Goal: Entertainment & Leisure: Consume media (video, audio)

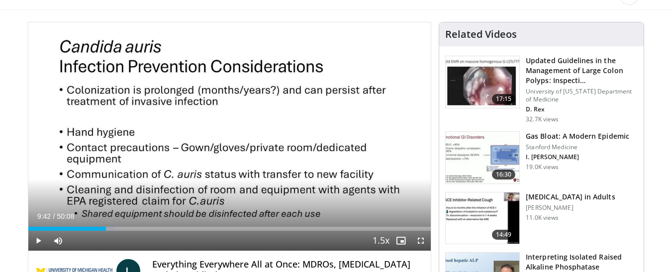
scroll to position [50, 0]
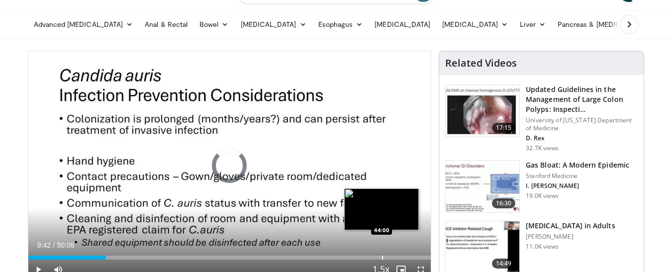
click at [382, 255] on div "Loaded : 21.43% 09:42 44:00" at bounding box center [229, 254] width 403 height 9
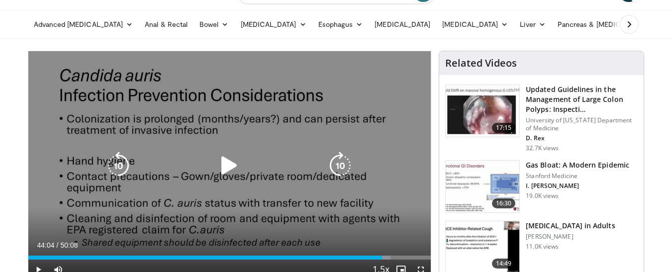
click at [232, 161] on icon "Video Player" at bounding box center [229, 166] width 28 height 28
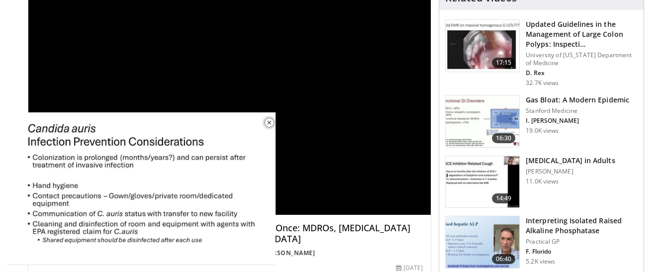
scroll to position [99, 0]
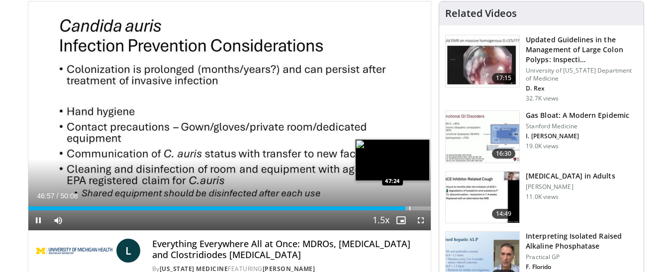
click at [409, 208] on div "Progress Bar" at bounding box center [409, 208] width 1 height 4
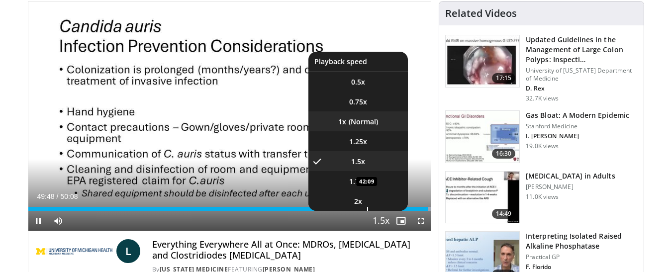
click at [354, 121] on li "1x" at bounding box center [357, 121] width 99 height 20
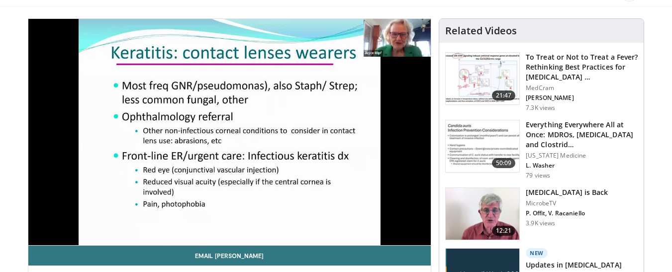
scroll to position [99, 0]
